Goal: Contribute content

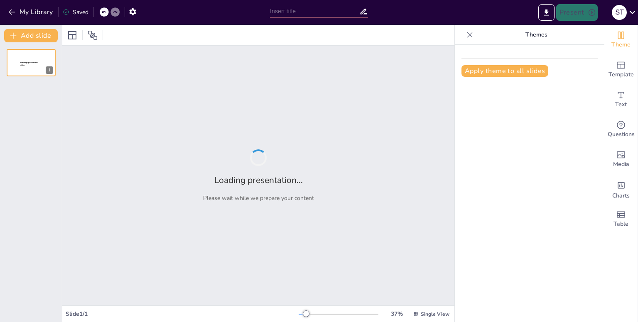
type input "Imported EF - 3 El Componente Físico - Motriz.pptx"
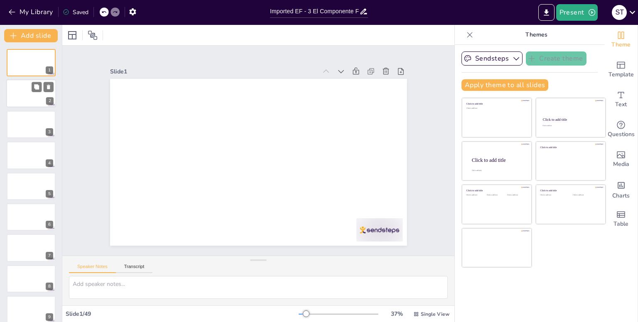
click at [29, 93] on div at bounding box center [31, 94] width 50 height 28
click at [312, 39] on div at bounding box center [258, 35] width 392 height 20
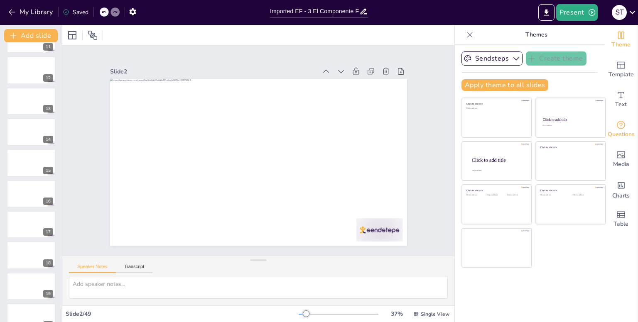
scroll to position [1039, 0]
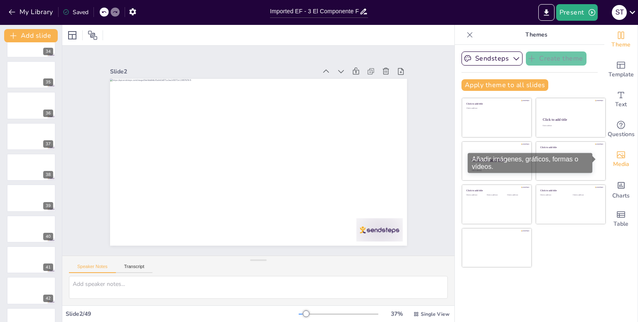
click at [613, 162] on span "Media" at bounding box center [621, 164] width 16 height 9
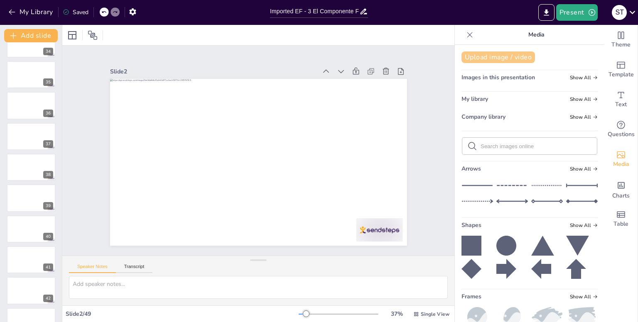
click at [463, 54] on button "Upload image / video" at bounding box center [499, 58] width 74 height 12
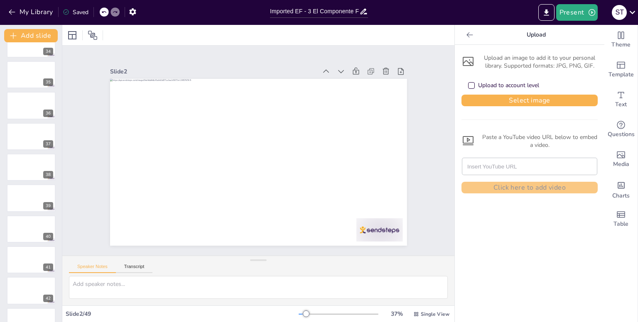
click at [480, 81] on div "Upload to account level" at bounding box center [530, 85] width 136 height 18
click at [489, 94] on div "Upload to account level" at bounding box center [530, 85] width 136 height 18
click at [478, 85] on div "Upload to account level" at bounding box center [508, 85] width 61 height 8
click at [481, 95] on button "Select image" at bounding box center [530, 101] width 136 height 12
click at [466, 38] on icon at bounding box center [470, 35] width 8 height 8
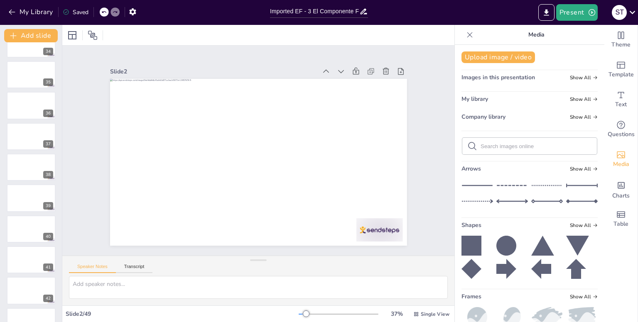
click at [466, 35] on icon at bounding box center [470, 35] width 8 height 8
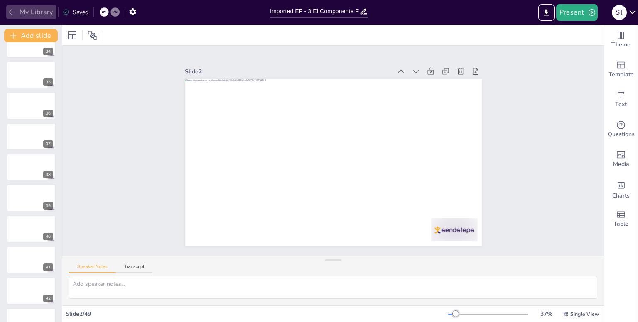
click at [34, 12] on button "My Library" at bounding box center [31, 11] width 50 height 13
